Goal: Task Accomplishment & Management: Manage account settings

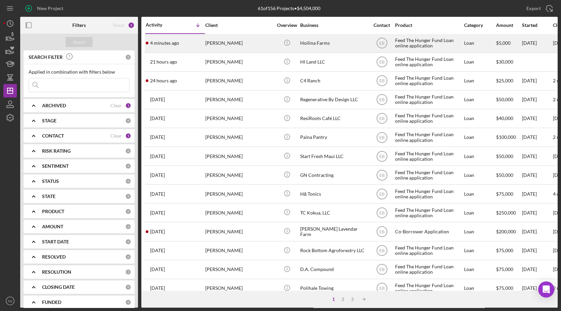
click at [200, 47] on div "4 minutes ago [PERSON_NAME]" at bounding box center [175, 43] width 59 height 18
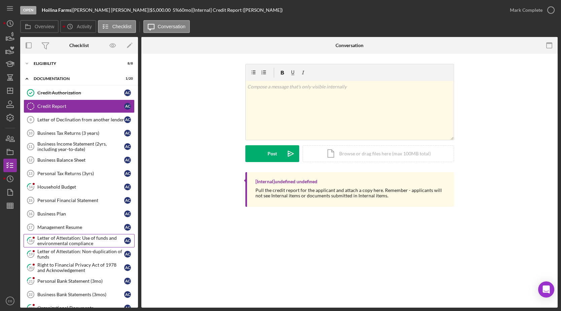
click at [58, 236] on div "Letter of Attestation: Use of funds and environmental compliance" at bounding box center [80, 241] width 87 height 11
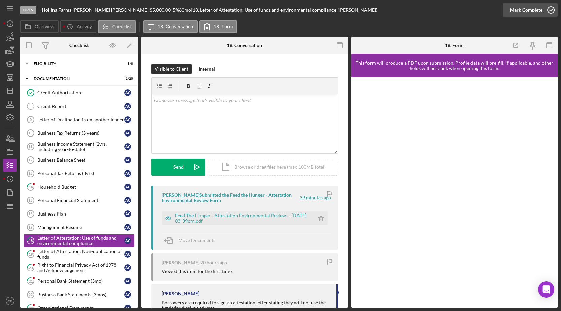
click at [552, 8] on icon "button" at bounding box center [550, 10] width 17 height 17
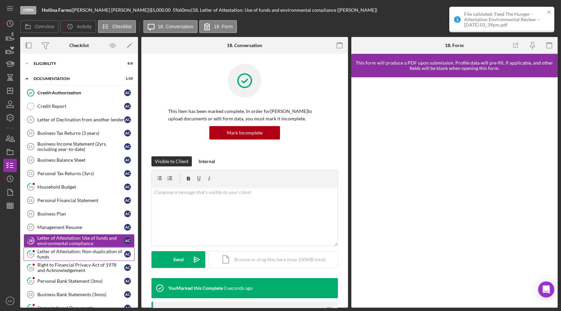
click at [58, 251] on div "Letter of Attestation: Non-duplication of funds" at bounding box center [80, 254] width 87 height 11
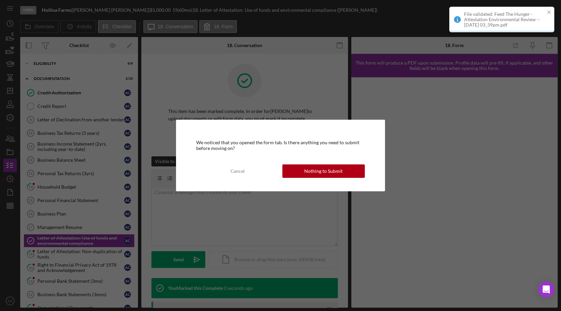
drag, startPoint x: 322, startPoint y: 173, endPoint x: 287, endPoint y: 179, distance: 35.5
click at [321, 173] on div "Nothing to Submit" at bounding box center [323, 171] width 38 height 13
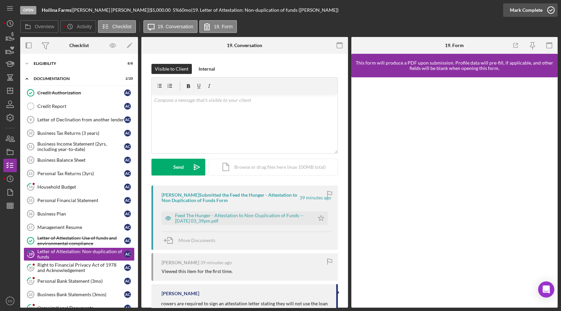
click at [551, 8] on icon "button" at bounding box center [550, 10] width 17 height 17
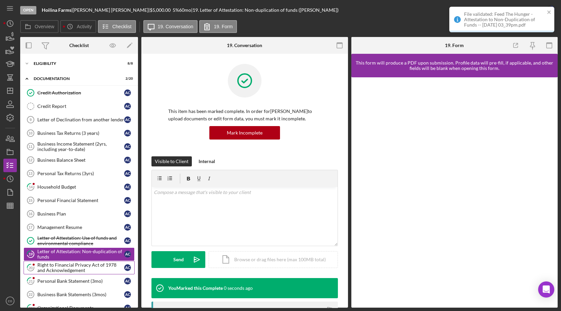
click at [70, 261] on link "20 Right to Financial Privacy Act of 1978 and Acknowledgement A C" at bounding box center [79, 267] width 111 height 13
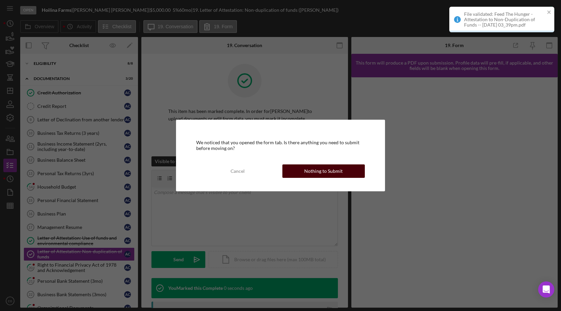
click at [324, 172] on div "Nothing to Submit" at bounding box center [323, 171] width 38 height 13
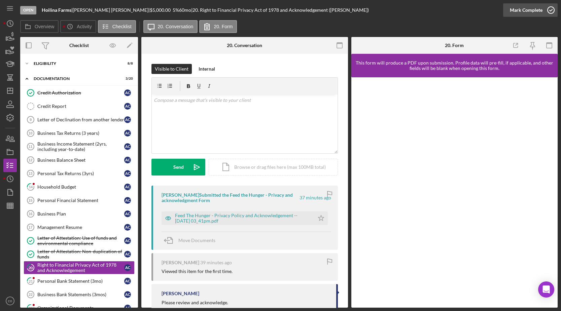
click at [549, 13] on icon "button" at bounding box center [550, 10] width 17 height 17
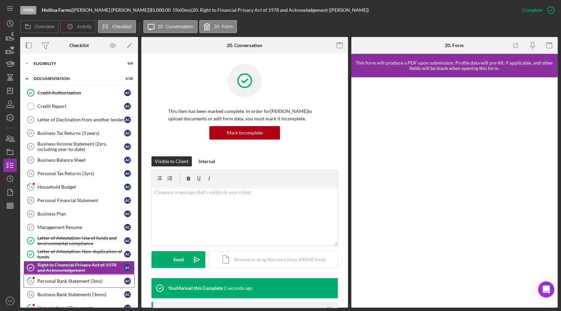
click at [49, 275] on link "21 Personal Bank Statement (3mo) A C" at bounding box center [79, 281] width 111 height 13
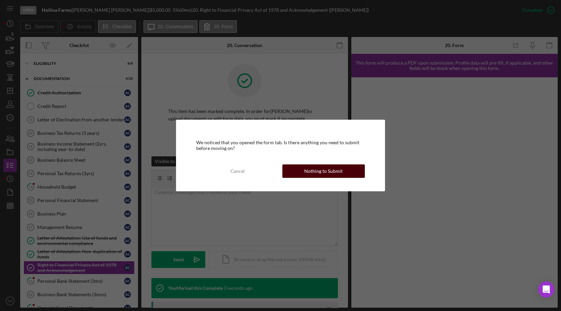
click at [347, 170] on button "Nothing to Submit" at bounding box center [323, 171] width 82 height 13
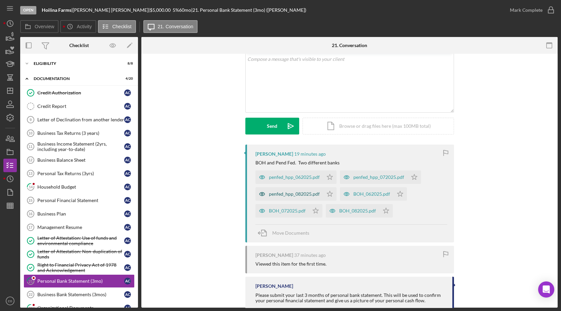
scroll to position [58, 0]
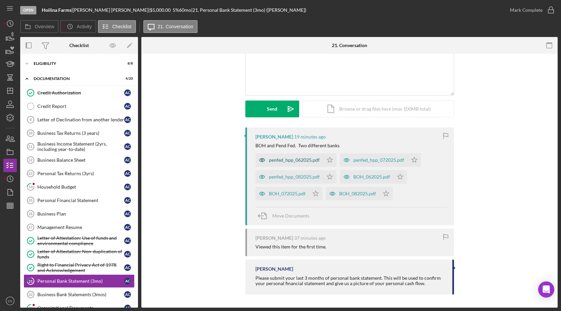
click at [295, 163] on div "penfed_hpp_062025.pdf" at bounding box center [289, 159] width 68 height 13
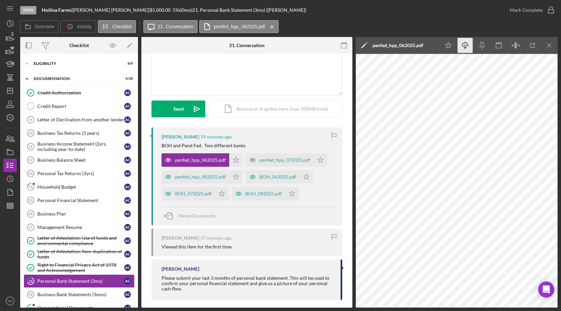
click at [468, 46] on icon "Icon/Download" at bounding box center [465, 45] width 15 height 15
click at [272, 159] on div "penfed_hpp_072025.pdf" at bounding box center [284, 159] width 51 height 5
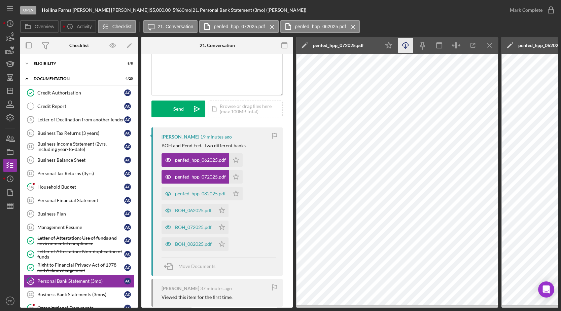
click at [405, 41] on icon "Icon/Download" at bounding box center [405, 45] width 15 height 15
click at [191, 196] on div "penfed_hpp_082025.pdf" at bounding box center [195, 193] width 68 height 13
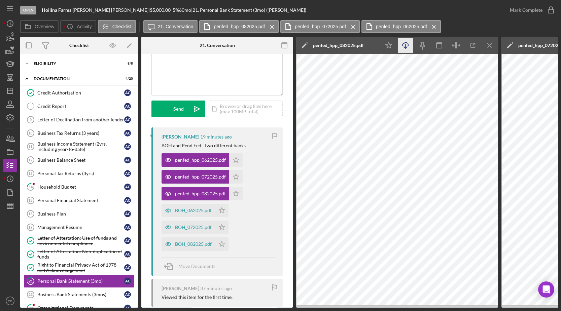
click at [404, 46] on icon "button" at bounding box center [405, 44] width 6 height 4
click at [196, 210] on div "BOH_062025.pdf" at bounding box center [193, 210] width 37 height 5
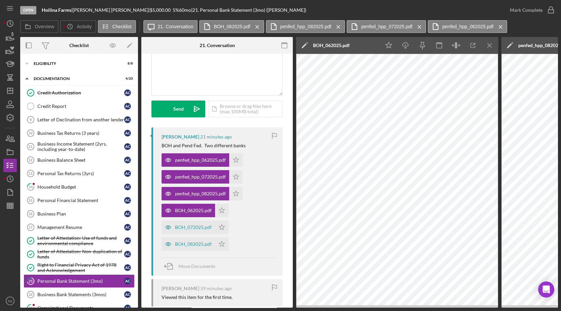
click at [237, 159] on icon "Icon/Star" at bounding box center [235, 159] width 13 height 13
click at [236, 178] on polygon "button" at bounding box center [236, 176] width 6 height 5
click at [235, 192] on icon "Icon/Star" at bounding box center [235, 193] width 13 height 13
click at [221, 209] on icon "Icon/Star" at bounding box center [221, 210] width 13 height 13
click at [220, 229] on polygon "button" at bounding box center [222, 226] width 6 height 5
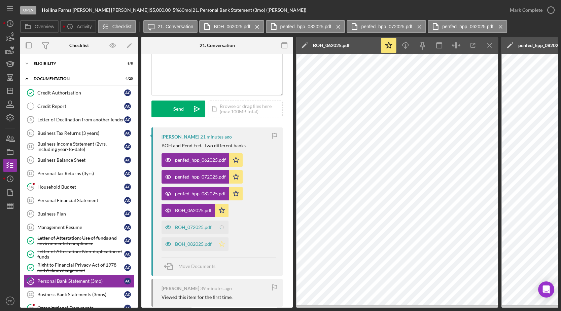
click at [218, 245] on icon "Icon/Star" at bounding box center [221, 244] width 13 height 13
click at [542, 13] on button "Mark Complete" at bounding box center [530, 9] width 55 height 13
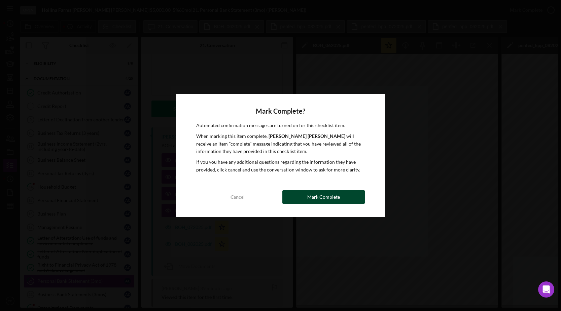
click at [319, 193] on div "Mark Complete" at bounding box center [323, 196] width 33 height 13
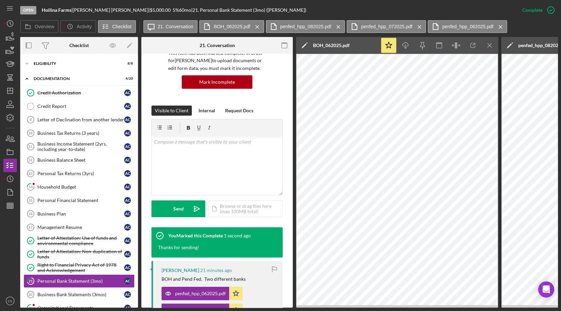
scroll to position [158, 0]
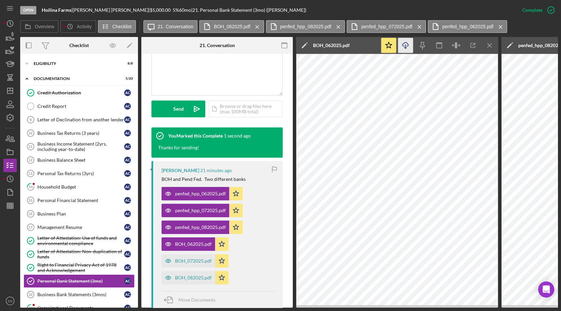
click at [403, 46] on icon "button" at bounding box center [405, 44] width 6 height 4
click at [197, 260] on div "BOH_072025.pdf" at bounding box center [193, 260] width 37 height 5
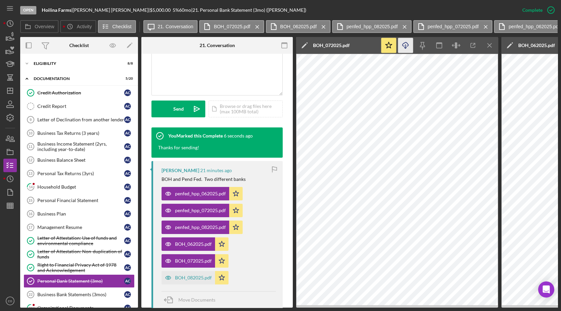
click at [405, 46] on line "button" at bounding box center [405, 46] width 0 height 4
click at [177, 278] on div "BOH_082025.pdf" at bounding box center [193, 277] width 37 height 5
click at [406, 43] on icon "Icon/Download" at bounding box center [405, 45] width 15 height 15
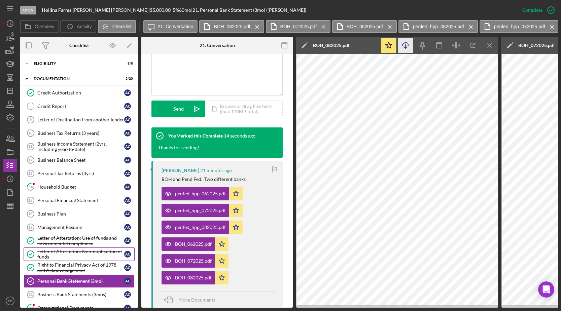
scroll to position [82, 0]
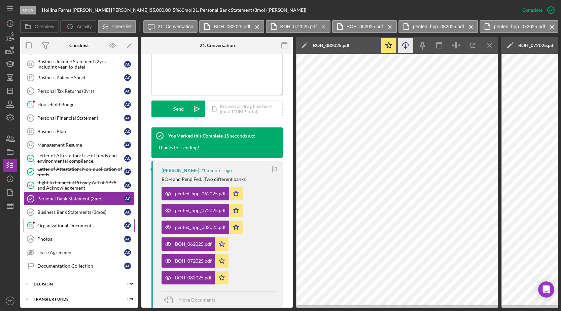
click at [66, 223] on div "Organizational Documents" at bounding box center [80, 225] width 87 height 5
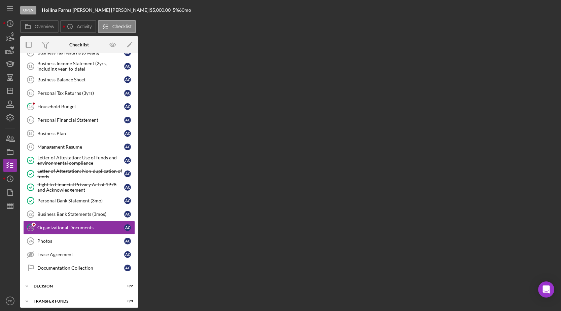
scroll to position [81, 0]
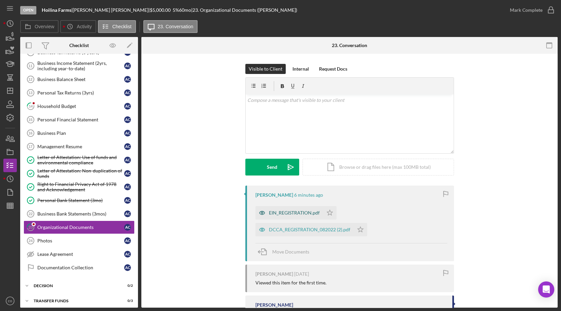
click at [280, 214] on div "EIN_REGISTRATION.pdf" at bounding box center [294, 212] width 51 height 5
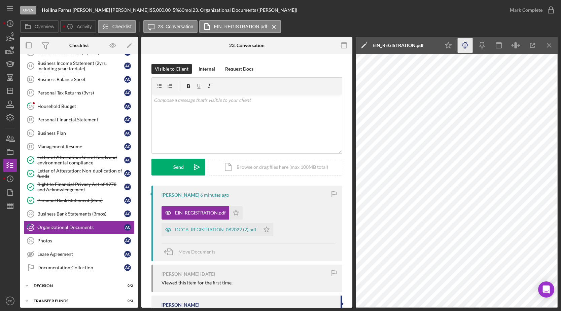
click at [467, 44] on icon "button" at bounding box center [465, 44] width 6 height 4
click at [221, 228] on div "DCCA_REGISTRATION_082022 (2).pdf" at bounding box center [215, 229] width 81 height 5
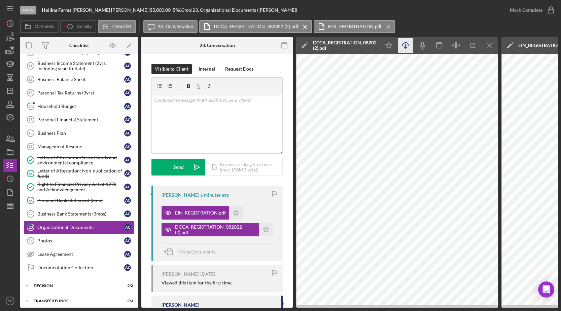
click at [407, 50] on icon "Icon/Download" at bounding box center [405, 45] width 15 height 15
click at [237, 210] on icon "Icon/Star" at bounding box center [235, 212] width 13 height 13
click at [264, 230] on icon "Icon/Star" at bounding box center [265, 229] width 13 height 13
click at [549, 9] on icon "button" at bounding box center [550, 10] width 17 height 17
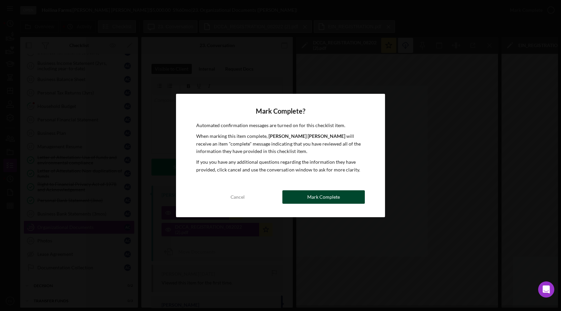
click at [305, 199] on button "Mark Complete" at bounding box center [323, 196] width 82 height 13
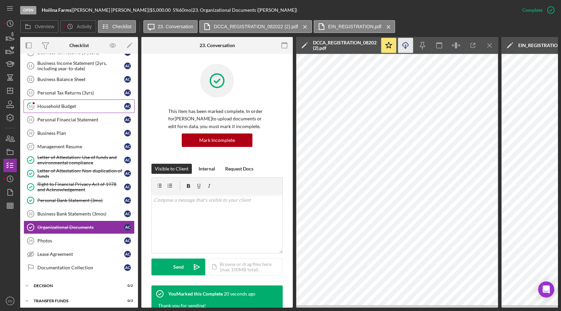
click at [61, 104] on div "Household Budget" at bounding box center [80, 106] width 87 height 5
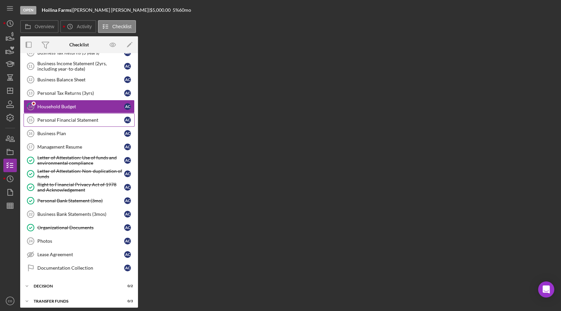
scroll to position [81, 0]
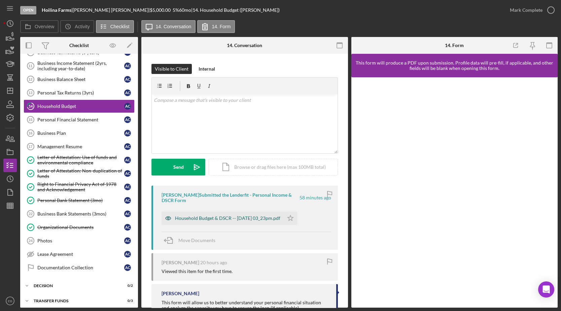
click at [243, 221] on div "Household Budget & DSCR -- [DATE] 03_23pm.pdf" at bounding box center [227, 218] width 105 height 5
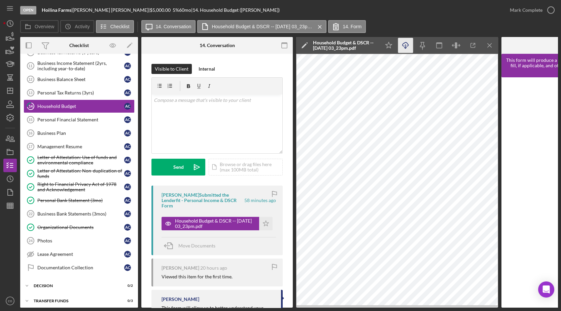
click at [405, 50] on icon "Icon/Download" at bounding box center [405, 45] width 15 height 15
click at [548, 11] on icon "button" at bounding box center [550, 10] width 17 height 17
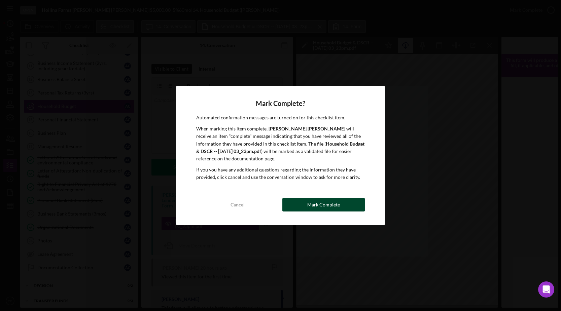
click at [339, 202] on button "Mark Complete" at bounding box center [323, 204] width 82 height 13
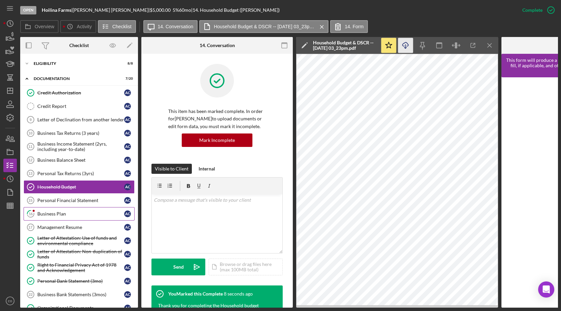
click at [43, 208] on link "16 Business Plan A C" at bounding box center [79, 213] width 111 height 13
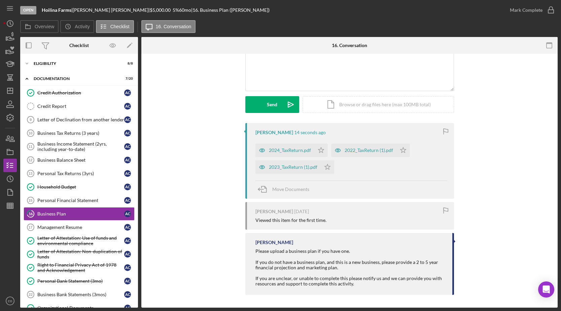
scroll to position [63, 0]
click at [292, 152] on div "2024_TaxReturn.pdf" at bounding box center [290, 149] width 42 height 5
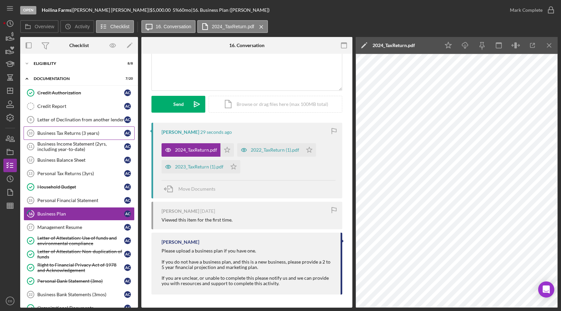
click at [103, 133] on div "Business Tax Returns (3 years)" at bounding box center [80, 133] width 87 height 5
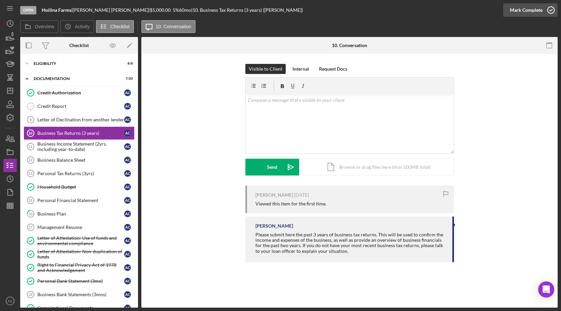
click at [549, 8] on icon "button" at bounding box center [550, 10] width 17 height 17
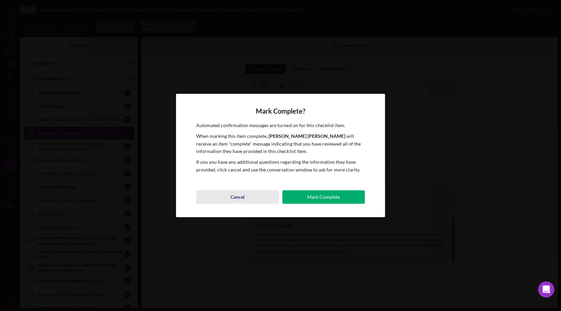
click at [237, 196] on div "Cancel" at bounding box center [237, 196] width 14 height 13
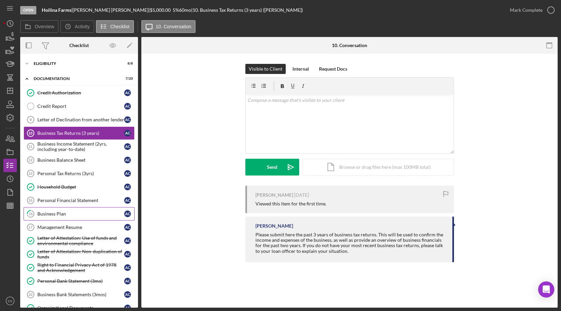
drag, startPoint x: 72, startPoint y: 214, endPoint x: 51, endPoint y: 209, distance: 21.0
click at [31, 217] on div "Credit Authorization Credit Authorization A C Credit Report Credit Report A C L…" at bounding box center [79, 222] width 118 height 273
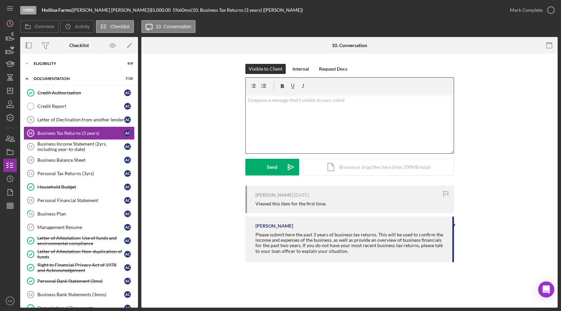
drag, startPoint x: 323, startPoint y: 108, endPoint x: 332, endPoint y: 110, distance: 9.3
click at [323, 108] on div "v Color teal Color pink Remove color Add row above Add row below Add column bef…" at bounding box center [350, 124] width 208 height 59
drag, startPoint x: 300, startPoint y: 99, endPoint x: 212, endPoint y: 105, distance: 88.4
click at [212, 105] on div "Visible to Client Internal Request Docs v Color teal Color pink Remove color Ad…" at bounding box center [349, 125] width 396 height 122
copy p "Docs in Section 16"
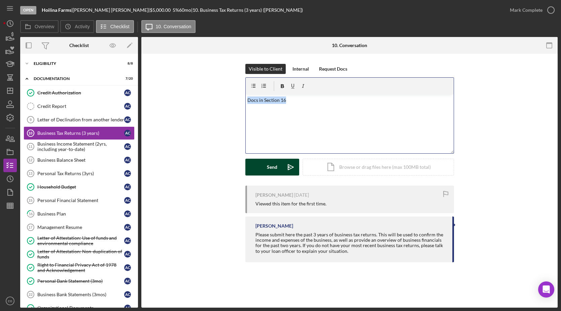
drag, startPoint x: 284, startPoint y: 165, endPoint x: 300, endPoint y: 155, distance: 18.5
click at [284, 165] on icon "Icon/icon-invite-send" at bounding box center [290, 167] width 17 height 17
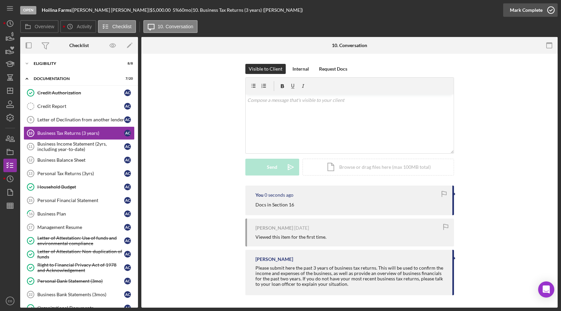
click at [550, 12] on icon "button" at bounding box center [550, 10] width 17 height 17
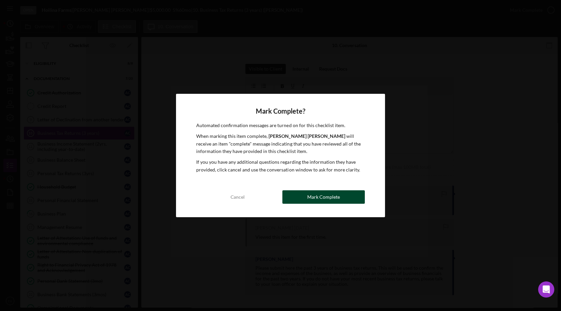
click at [313, 196] on div "Mark Complete" at bounding box center [323, 196] width 33 height 13
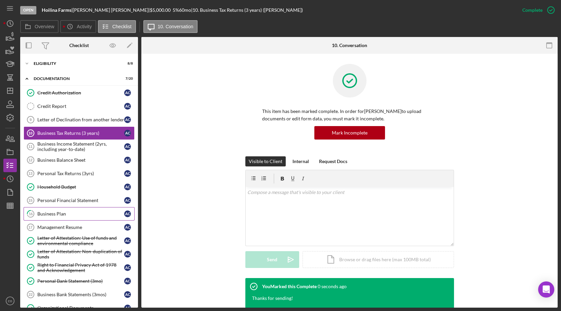
click at [74, 216] on link "16 Business Plan A C" at bounding box center [79, 213] width 111 height 13
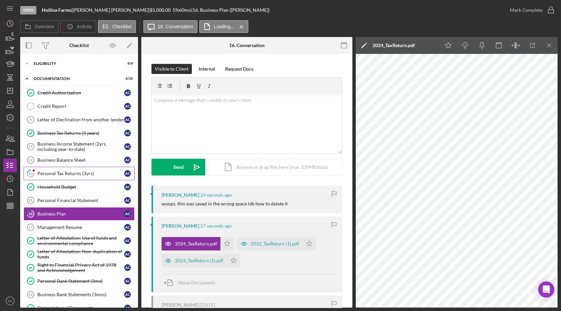
click at [61, 171] on div "Personal Tax Returns (3yrs)" at bounding box center [80, 173] width 87 height 5
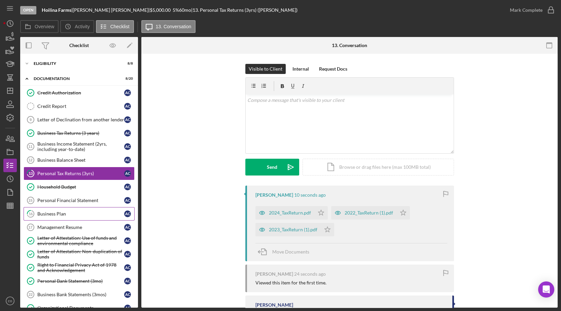
click at [62, 211] on div "Business Plan" at bounding box center [80, 213] width 87 height 5
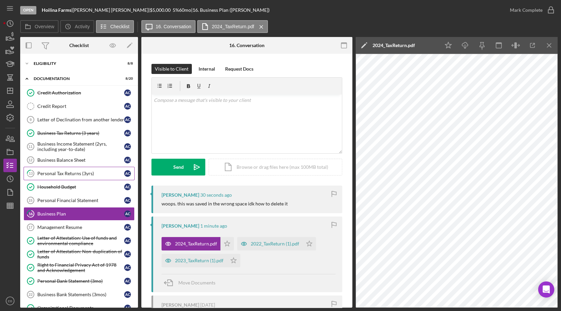
click at [55, 177] on link "13 Personal Tax Returns (3yrs) A C" at bounding box center [79, 173] width 111 height 13
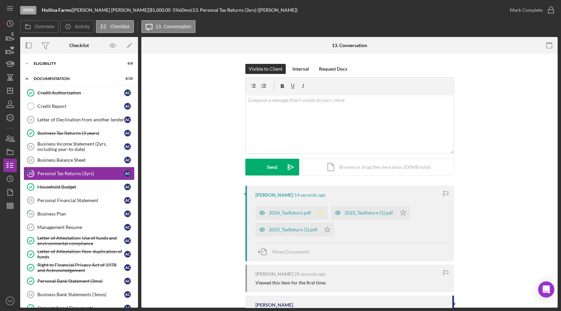
click at [318, 212] on polygon "button" at bounding box center [321, 212] width 6 height 5
click at [325, 226] on icon "Icon/Star" at bounding box center [327, 229] width 13 height 13
click at [405, 212] on icon "Icon/Star" at bounding box center [402, 212] width 13 height 13
click at [551, 7] on circle "button" at bounding box center [550, 10] width 7 height 7
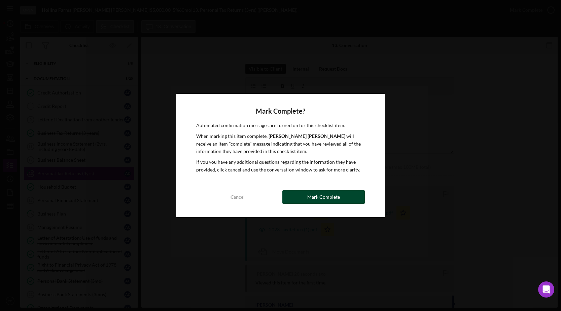
click at [349, 200] on button "Mark Complete" at bounding box center [323, 196] width 82 height 13
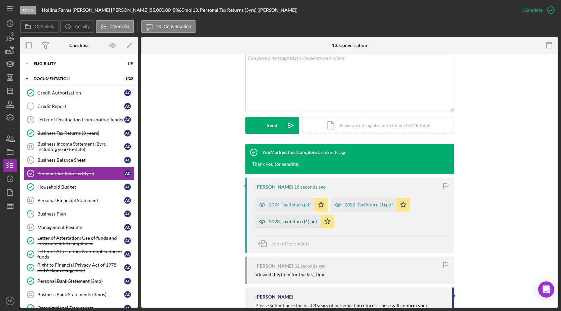
scroll to position [153, 0]
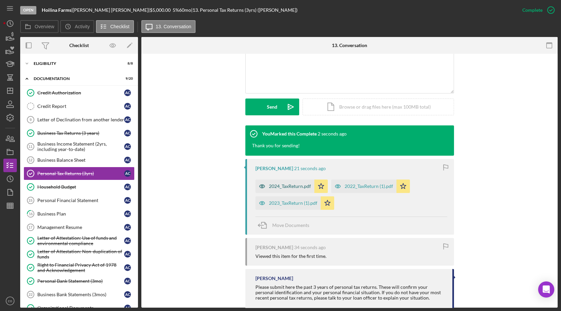
click at [282, 187] on div "2024_TaxReturn.pdf" at bounding box center [290, 186] width 42 height 5
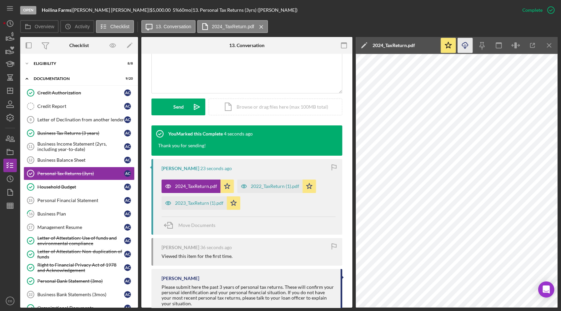
click at [464, 48] on icon "Icon/Download" at bounding box center [465, 45] width 15 height 15
click at [256, 188] on div "2022_TaxReturn (1).pdf" at bounding box center [275, 186] width 48 height 5
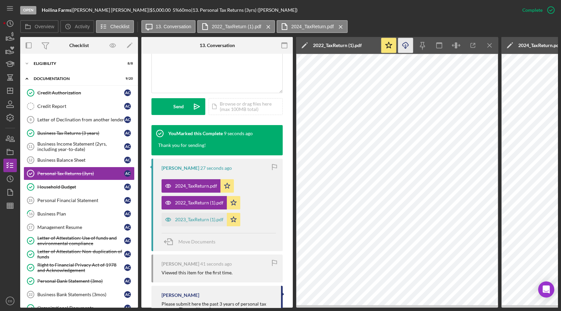
click at [410, 44] on icon "Icon/Download" at bounding box center [405, 45] width 15 height 15
click at [192, 221] on div "2023_TaxReturn (1).pdf" at bounding box center [199, 219] width 48 height 5
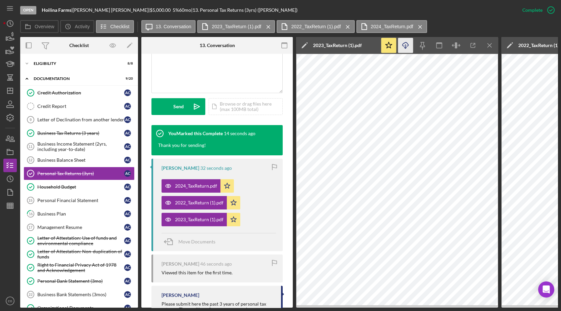
click at [406, 45] on icon "Icon/Download" at bounding box center [405, 45] width 15 height 15
click at [385, 29] on button "2024_TaxReturn.pdf Icon/Menu Close" at bounding box center [391, 26] width 71 height 13
click at [518, 20] on div "Overview Icon/History Activity Checklist Icon/Message 13. Conversation 2023_Tax…" at bounding box center [288, 26] width 537 height 13
click at [79, 143] on div "Business Income Statement (2yrs, including year-to-date)" at bounding box center [80, 146] width 87 height 11
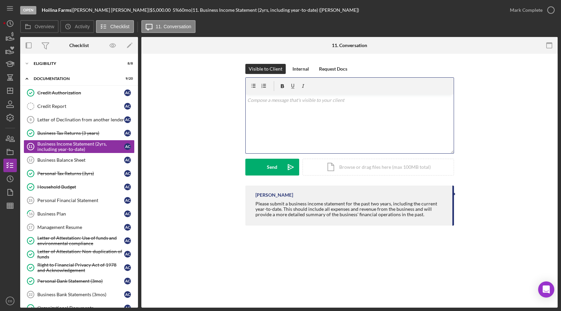
click at [296, 123] on div "v Color teal Color pink Remove color Add row above Add row below Add column bef…" at bounding box center [350, 124] width 208 height 59
click at [303, 99] on p "Are you able to provide a year to date? Please consider this a priority." at bounding box center [349, 100] width 204 height 7
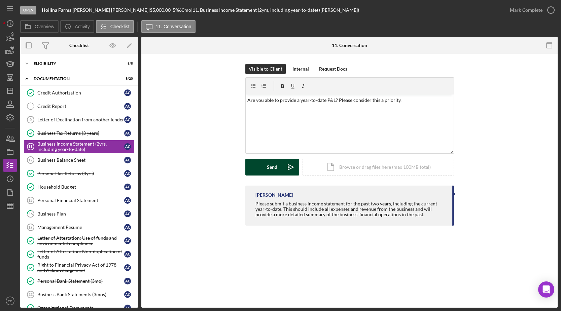
drag, startPoint x: 281, startPoint y: 167, endPoint x: 286, endPoint y: 165, distance: 5.6
click at [281, 167] on button "Send Icon/icon-invite-send" at bounding box center [272, 167] width 54 height 17
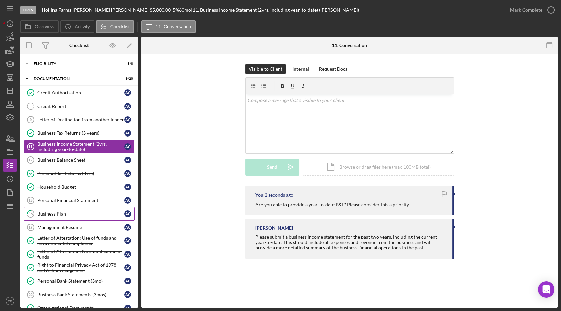
click at [46, 211] on div "Business Plan" at bounding box center [80, 213] width 87 height 5
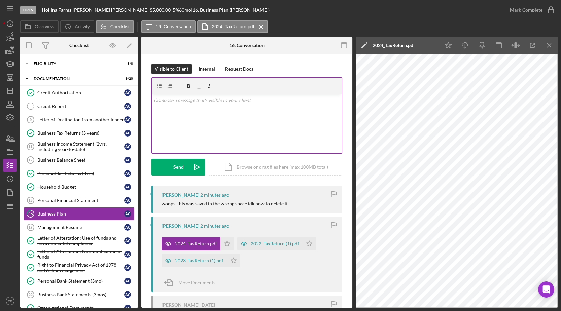
click at [243, 120] on div "v Color teal Color pink Remove color Add row above Add row below Add column bef…" at bounding box center [247, 124] width 190 height 59
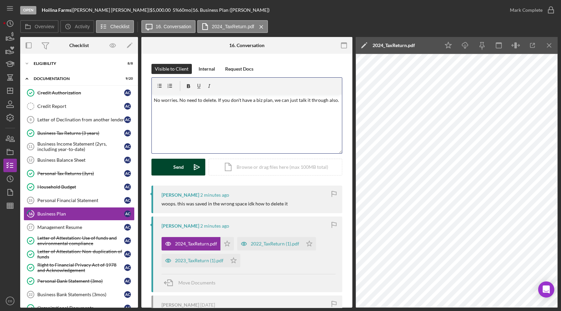
drag, startPoint x: 182, startPoint y: 165, endPoint x: 170, endPoint y: 167, distance: 11.9
click at [182, 165] on div "Send" at bounding box center [178, 167] width 10 height 17
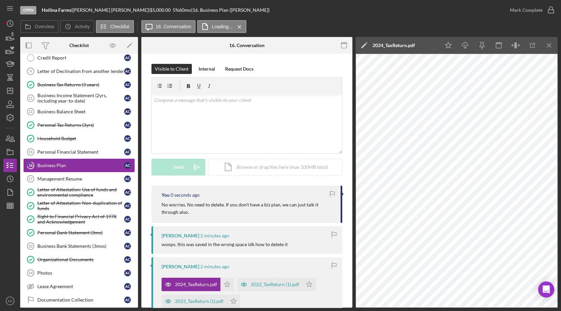
scroll to position [81, 0]
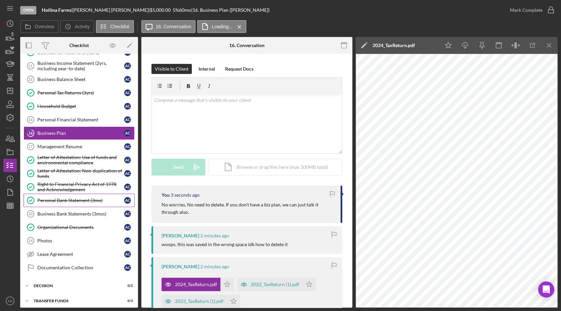
click at [67, 194] on link "Personal Bank Statement (3mo) Personal Bank Statement (3mo) A C" at bounding box center [79, 200] width 111 height 13
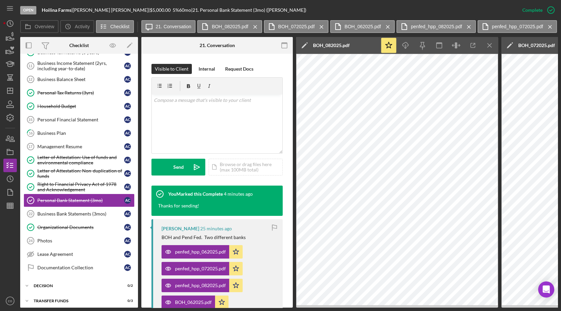
scroll to position [102, 0]
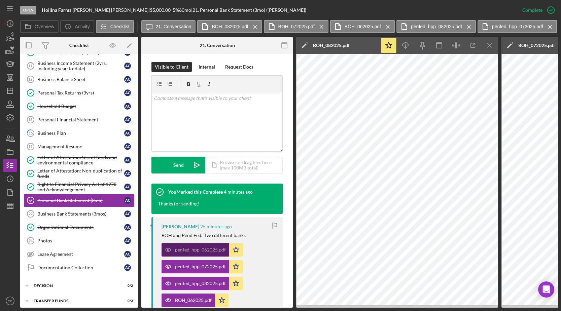
click at [193, 250] on div "penfed_hpp_062025.pdf" at bounding box center [200, 249] width 51 height 5
click at [190, 289] on div "penfed_hpp_082025.pdf" at bounding box center [195, 283] width 68 height 13
click at [363, 28] on label "BOH_062025.pdf" at bounding box center [363, 26] width 36 height 5
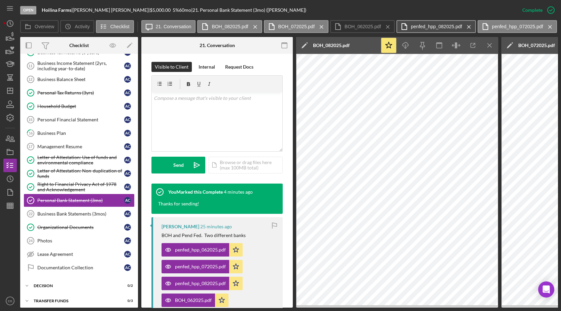
click at [449, 26] on label "penfed_hpp_082025.pdf" at bounding box center [436, 26] width 51 height 5
click at [421, 24] on label "penfed_hpp_082025.pdf" at bounding box center [436, 26] width 51 height 5
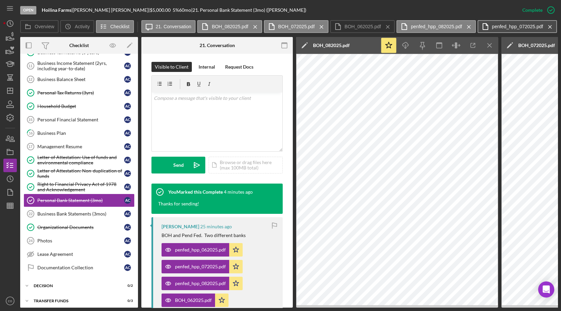
click at [505, 26] on label "penfed_hpp_072025.pdf" at bounding box center [517, 26] width 51 height 5
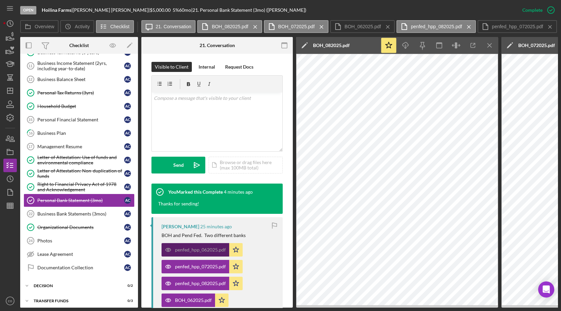
click at [197, 250] on div "penfed_hpp_062025.pdf" at bounding box center [200, 249] width 51 height 5
